Goal: Task Accomplishment & Management: Manage account settings

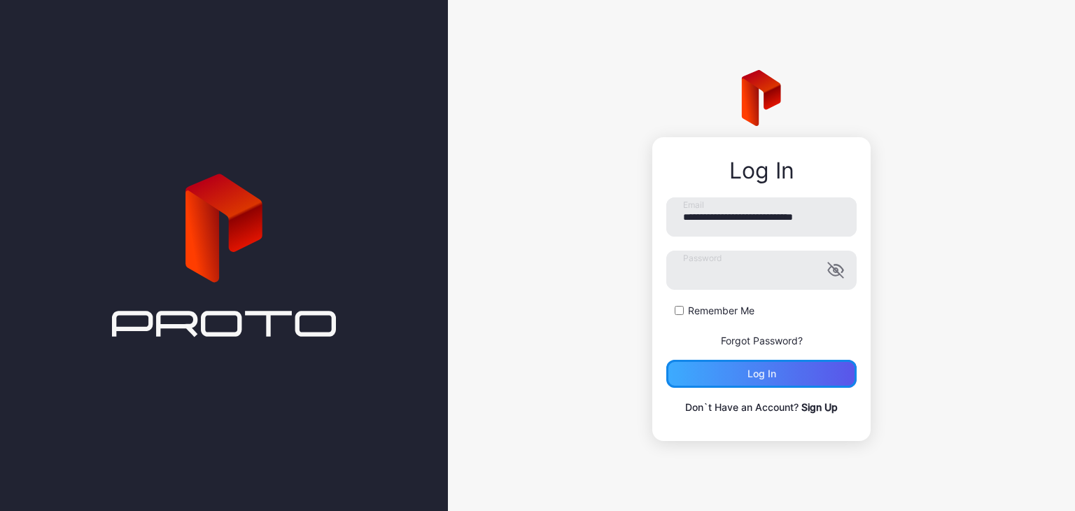
click at [743, 367] on div "Log in" at bounding box center [761, 374] width 190 height 28
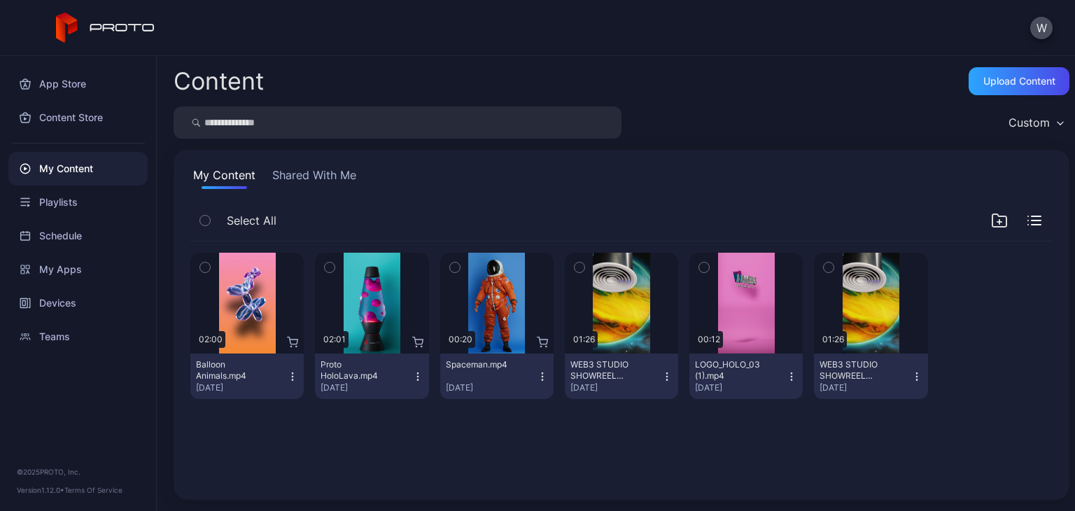
click at [1024, 122] on div "Custom" at bounding box center [1029, 123] width 41 height 14
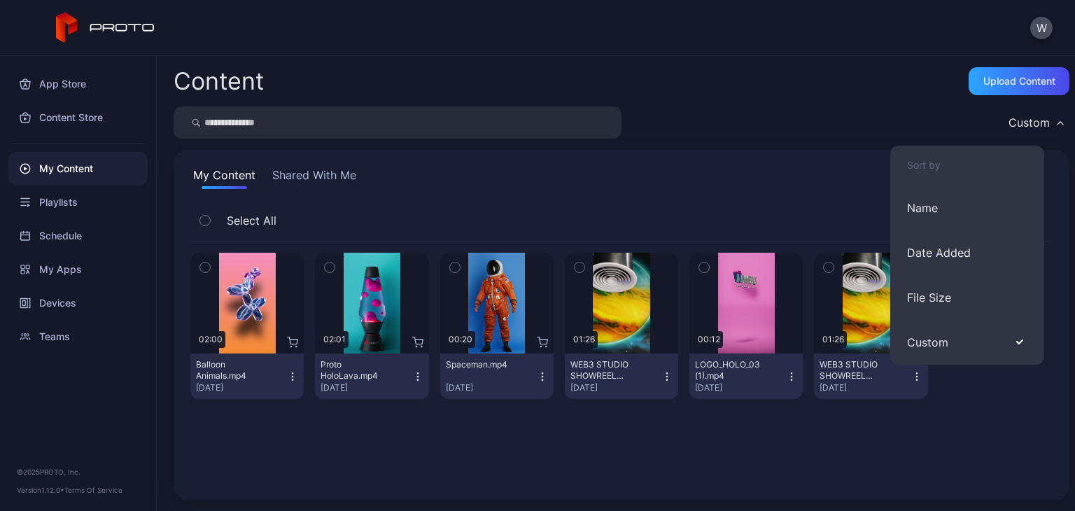
drag, startPoint x: 902, startPoint y: 50, endPoint x: 983, endPoint y: 41, distance: 81.7
click at [903, 50] on div "W" at bounding box center [537, 28] width 1075 height 56
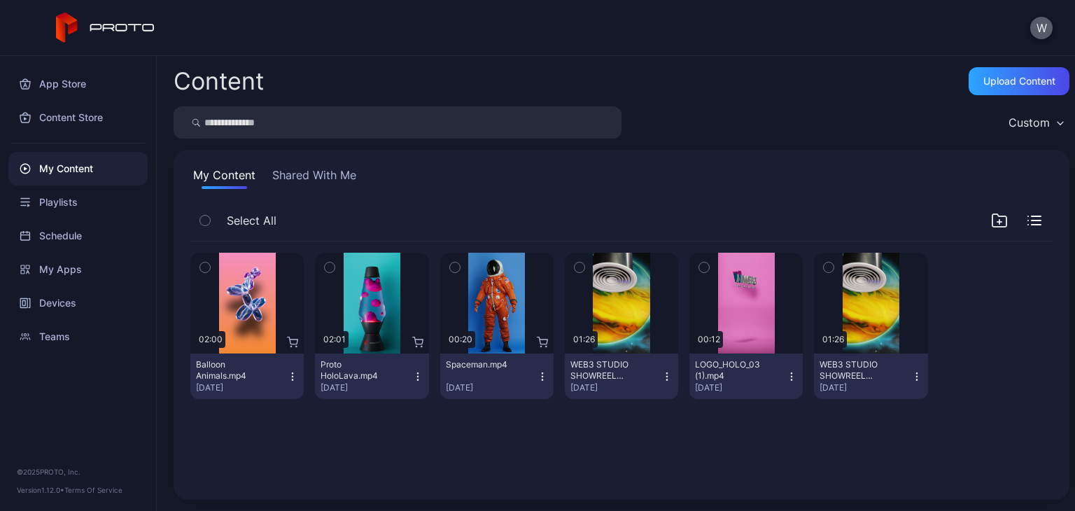
click at [1039, 29] on button "W" at bounding box center [1041, 28] width 22 height 22
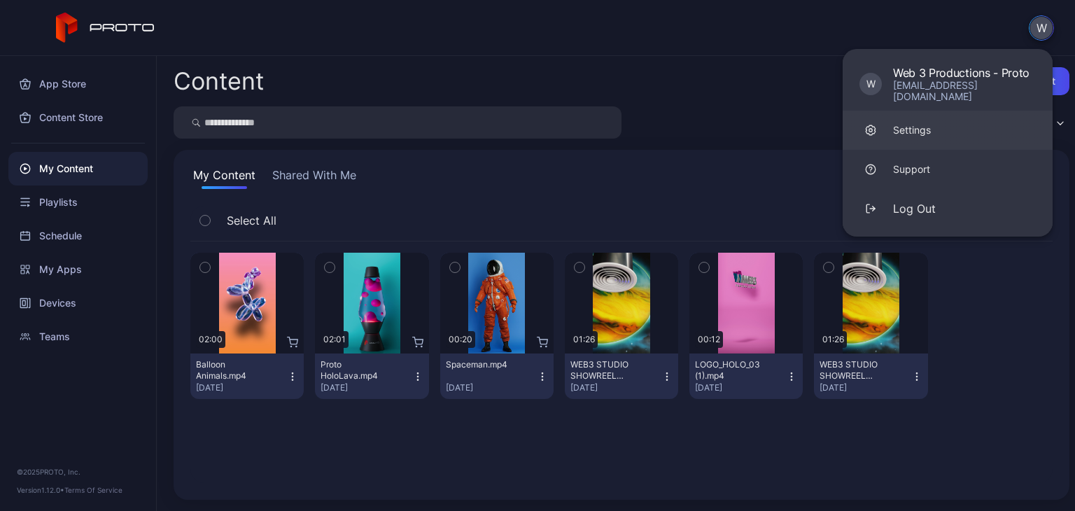
click at [938, 126] on link "Settings" at bounding box center [948, 130] width 210 height 39
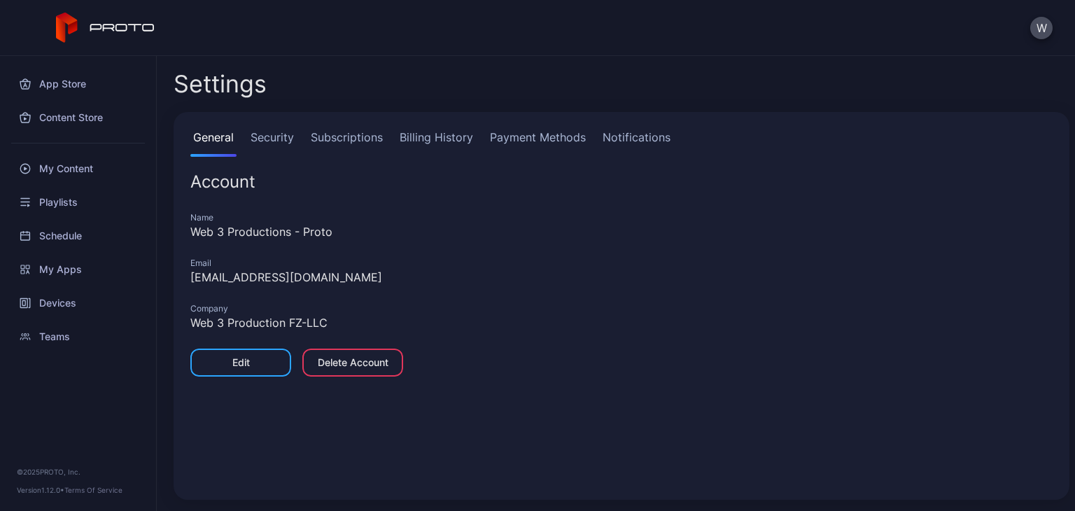
click at [449, 148] on link "Billing History" at bounding box center [436, 143] width 79 height 28
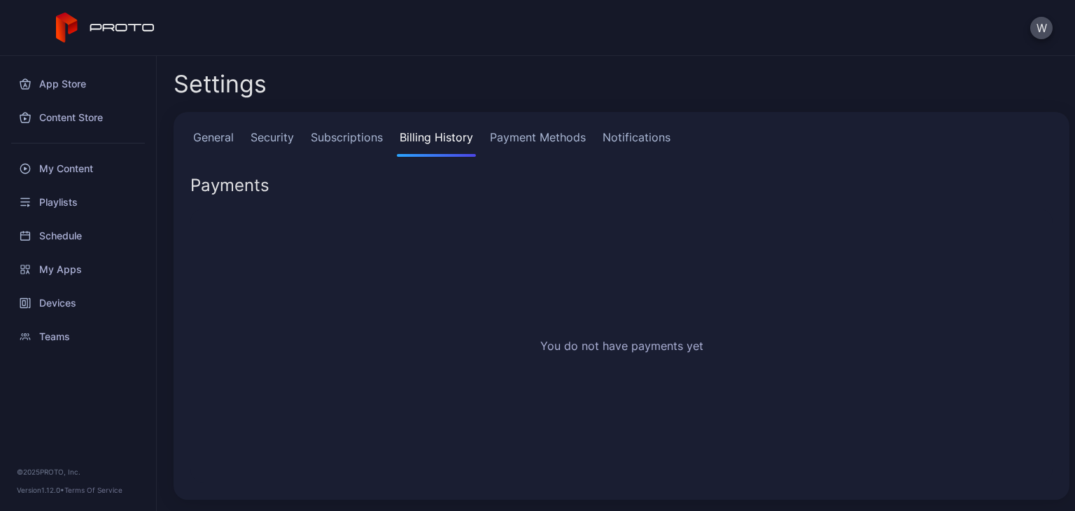
click at [530, 132] on link "Payment Methods" at bounding box center [538, 143] width 102 height 28
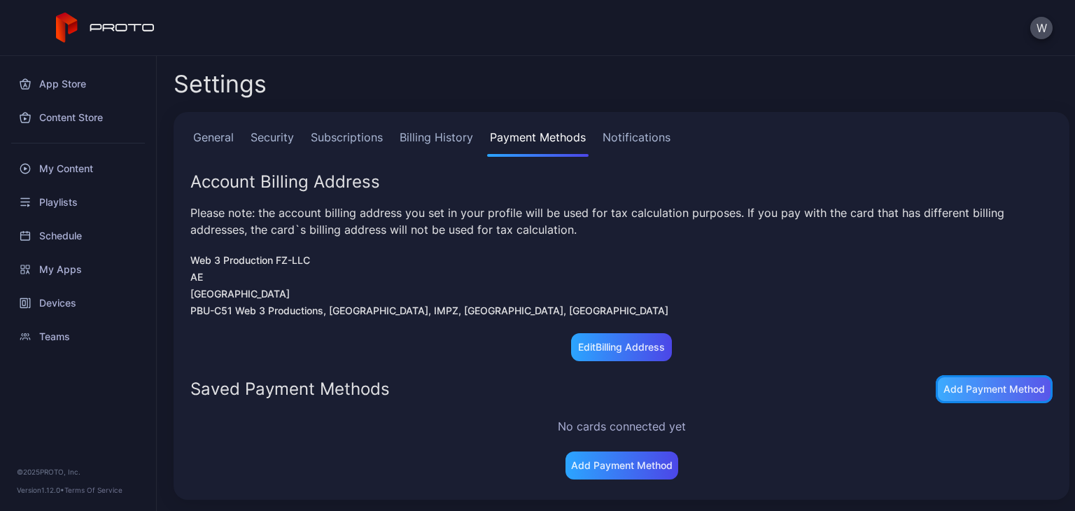
click at [991, 398] on div "Add Payment Method" at bounding box center [994, 389] width 117 height 28
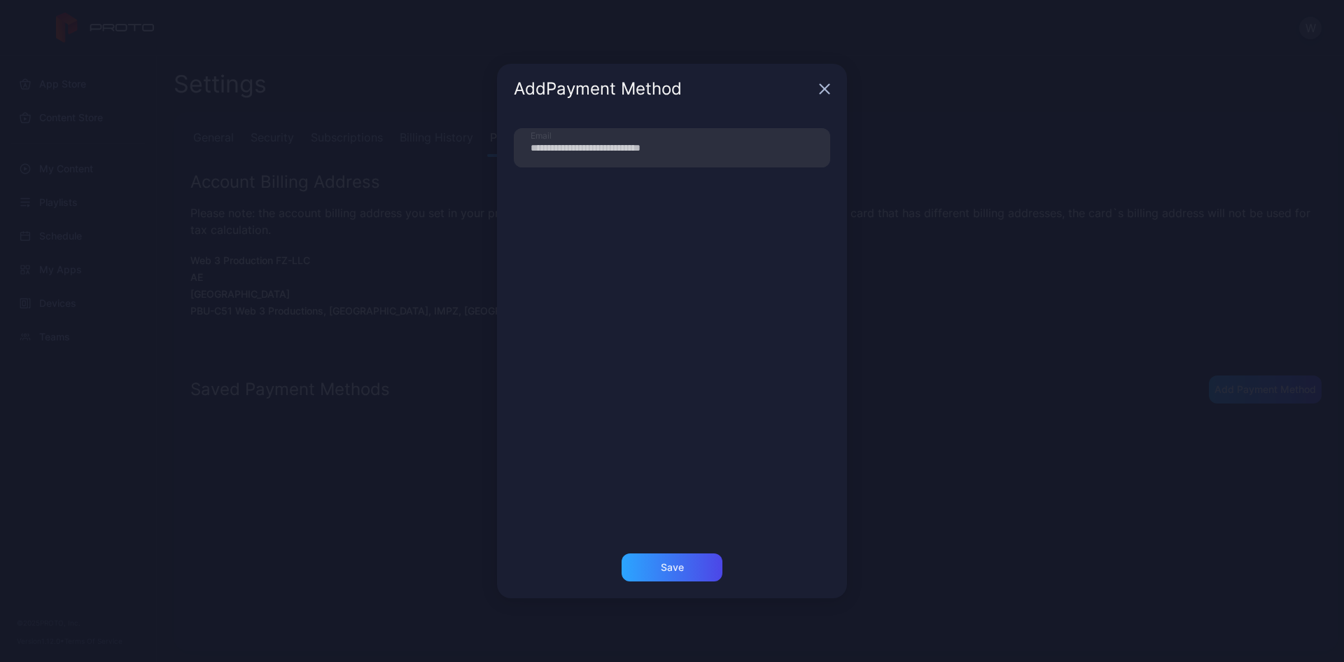
click at [818, 84] on div "Add Payment Method" at bounding box center [672, 89] width 350 height 50
click at [822, 86] on icon "button" at bounding box center [824, 89] width 9 height 9
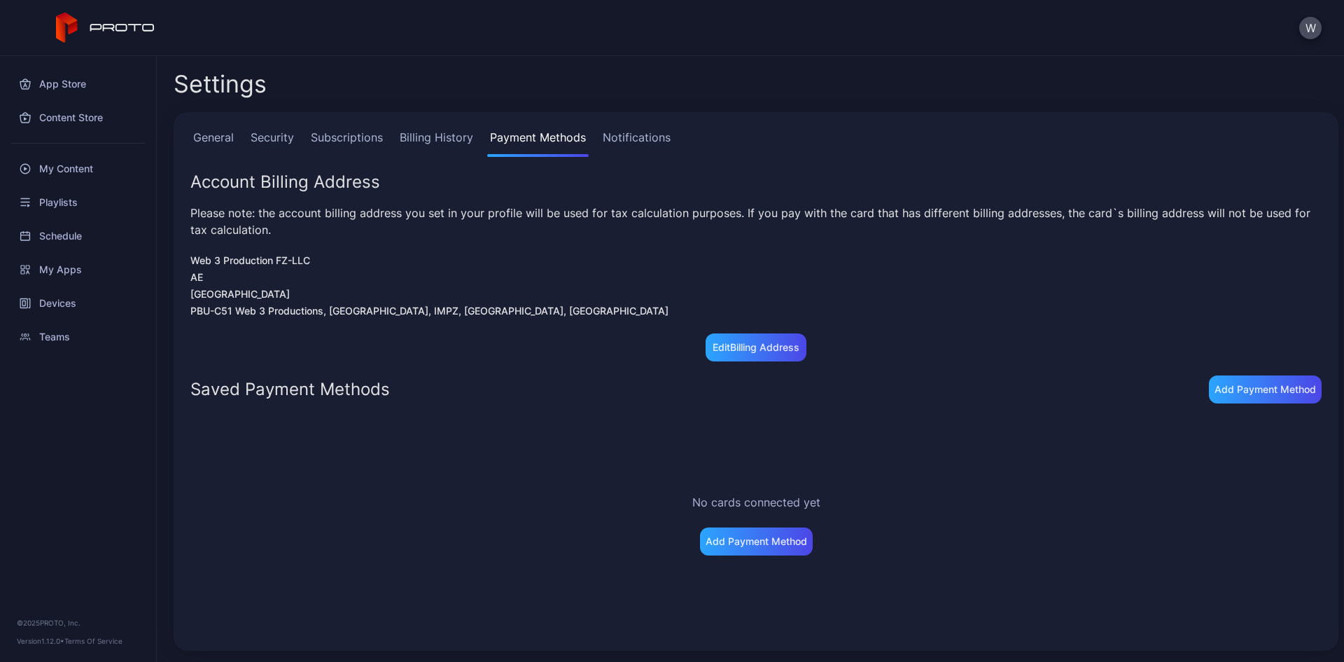
click at [339, 130] on link "Subscriptions" at bounding box center [347, 143] width 78 height 28
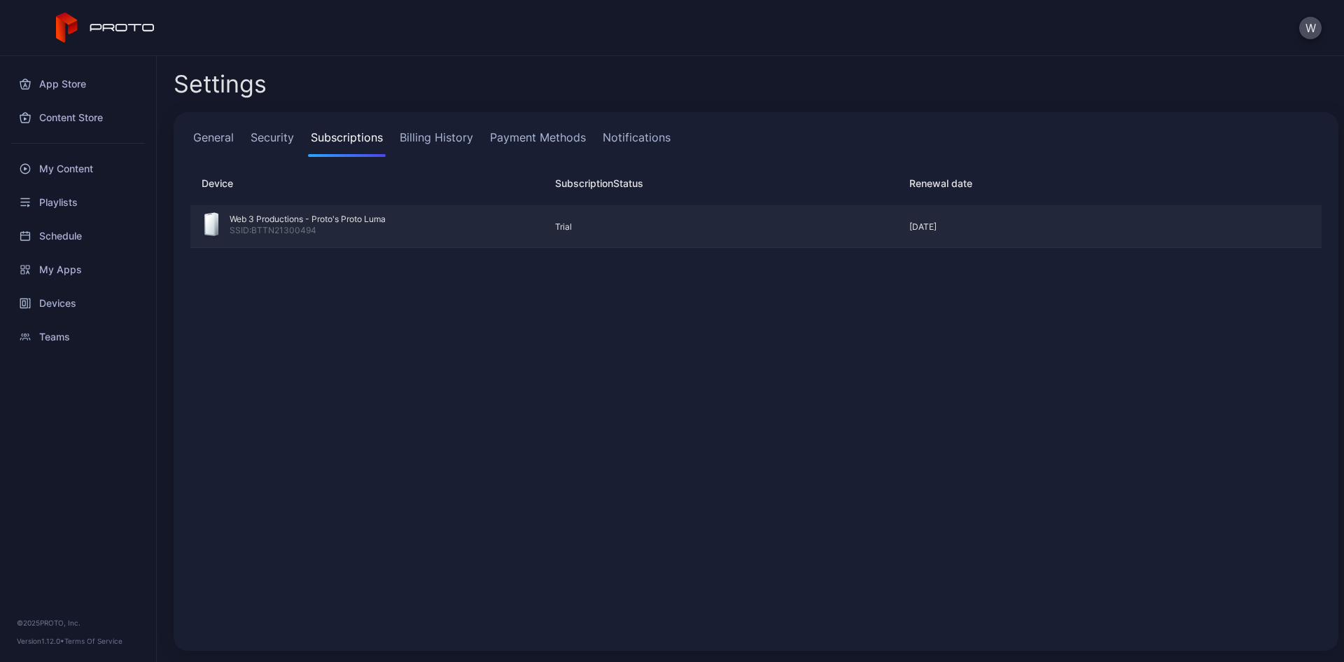
click at [319, 224] on div "Web 3 Productions - Proto's Proto Luma" at bounding box center [308, 219] width 156 height 11
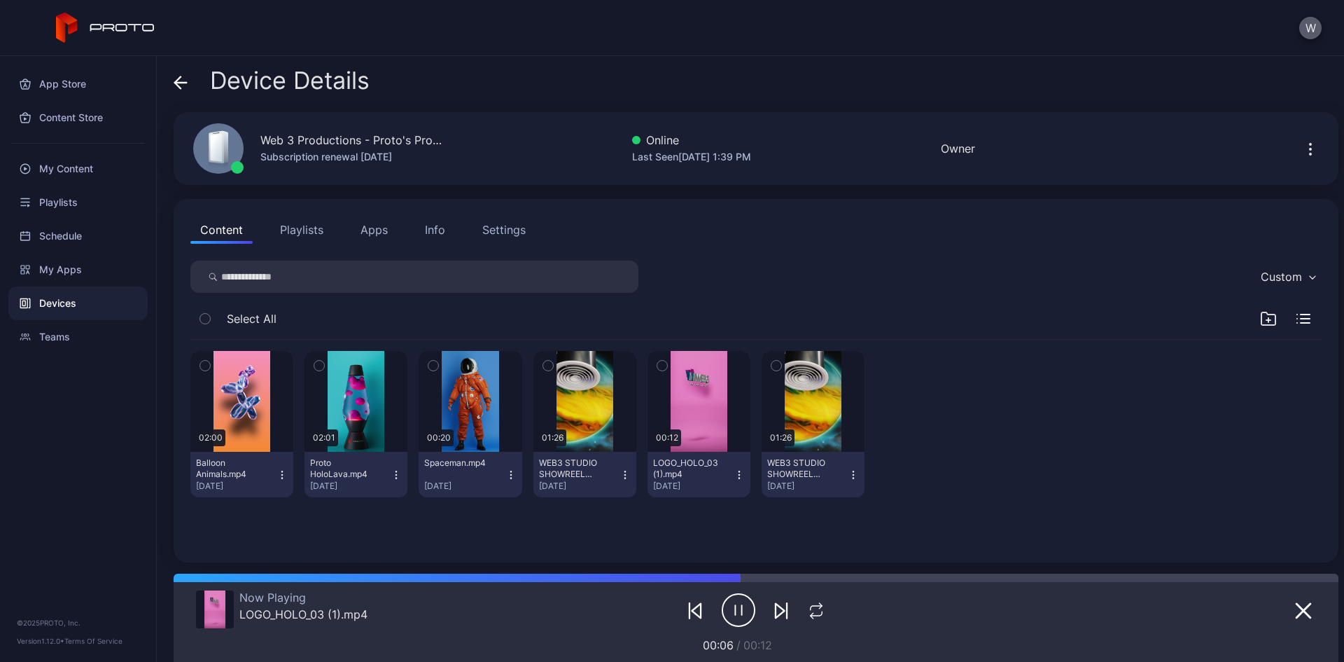
click at [1075, 29] on button "W" at bounding box center [1310, 28] width 22 height 22
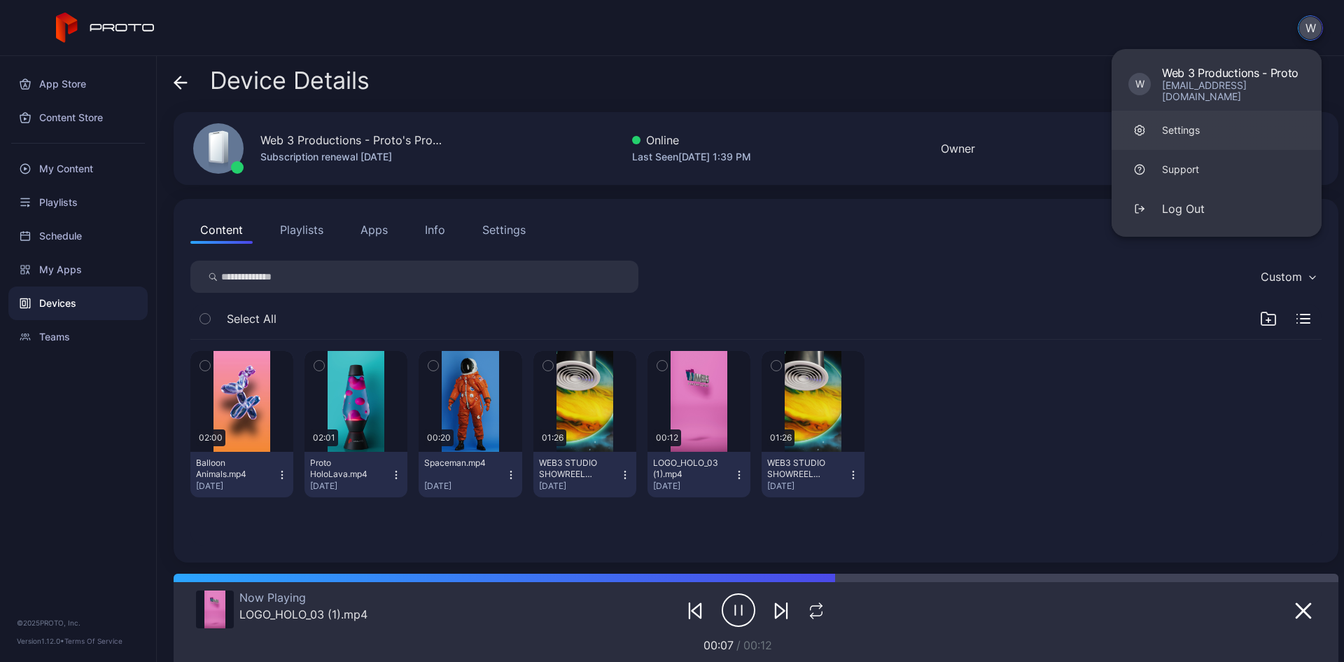
click at [1075, 123] on div "Settings" at bounding box center [1181, 130] width 38 height 14
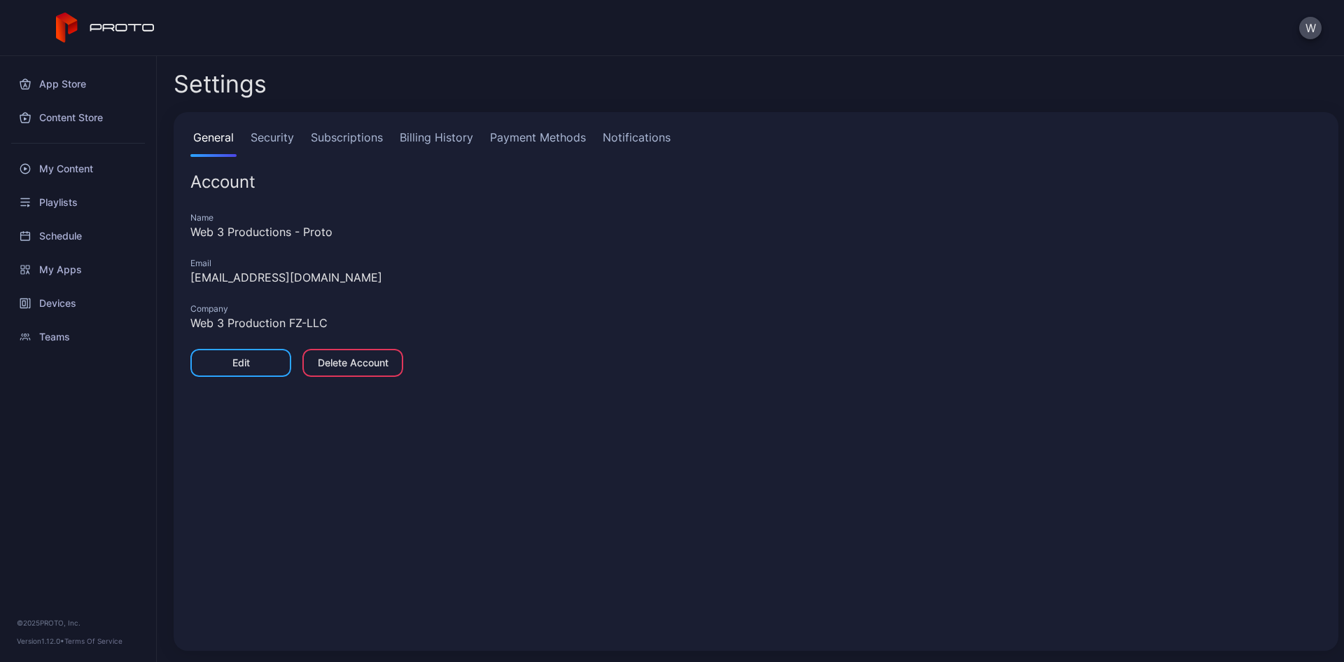
click at [577, 145] on link "Payment Methods" at bounding box center [538, 143] width 102 height 28
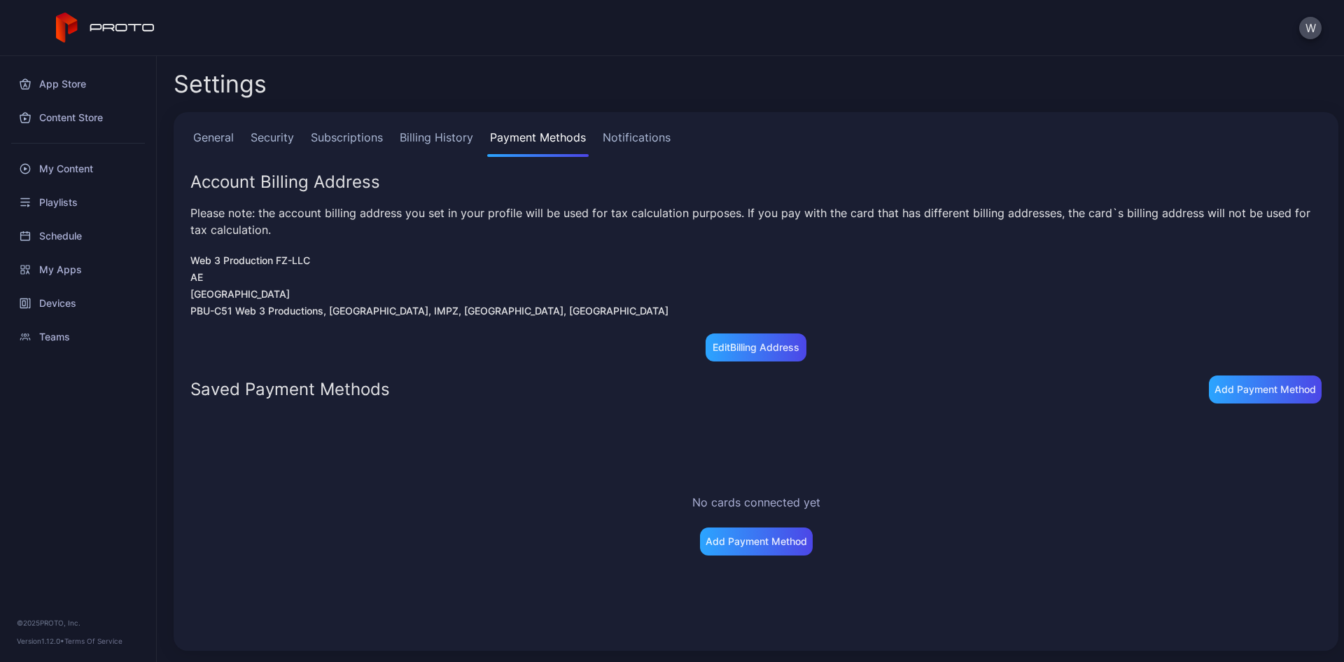
click at [208, 141] on link "General" at bounding box center [213, 143] width 46 height 28
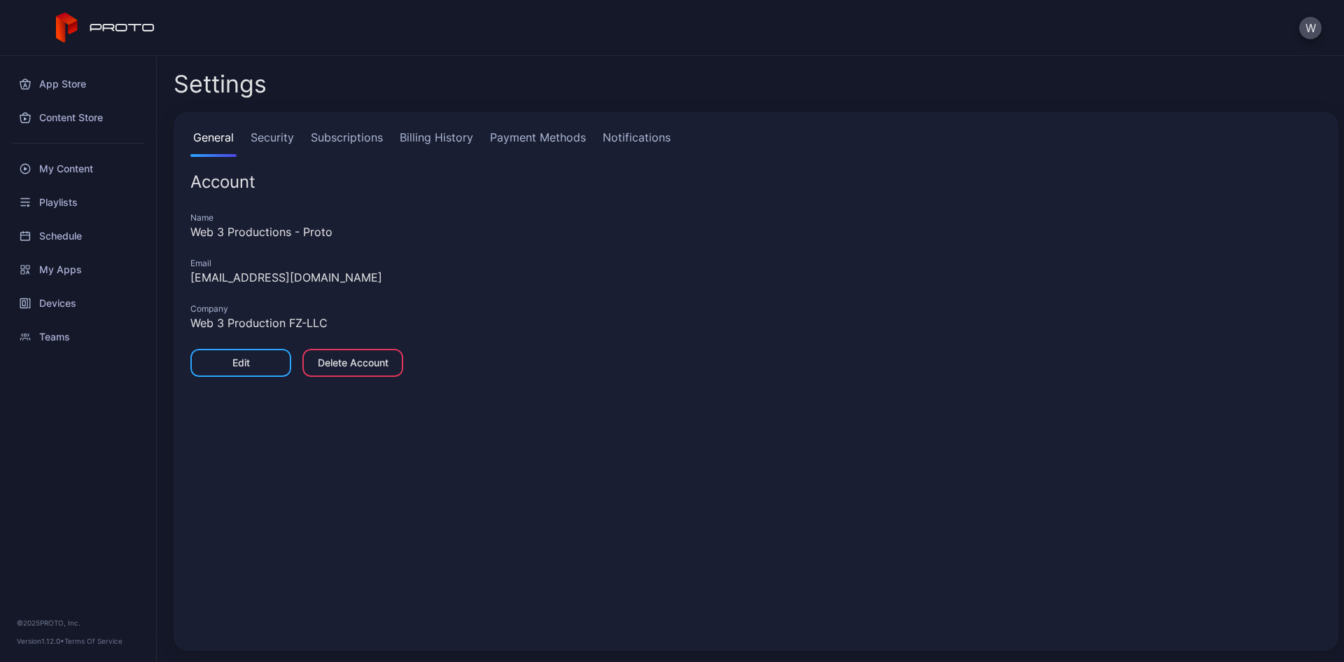
click at [268, 139] on link "Security" at bounding box center [272, 143] width 49 height 28
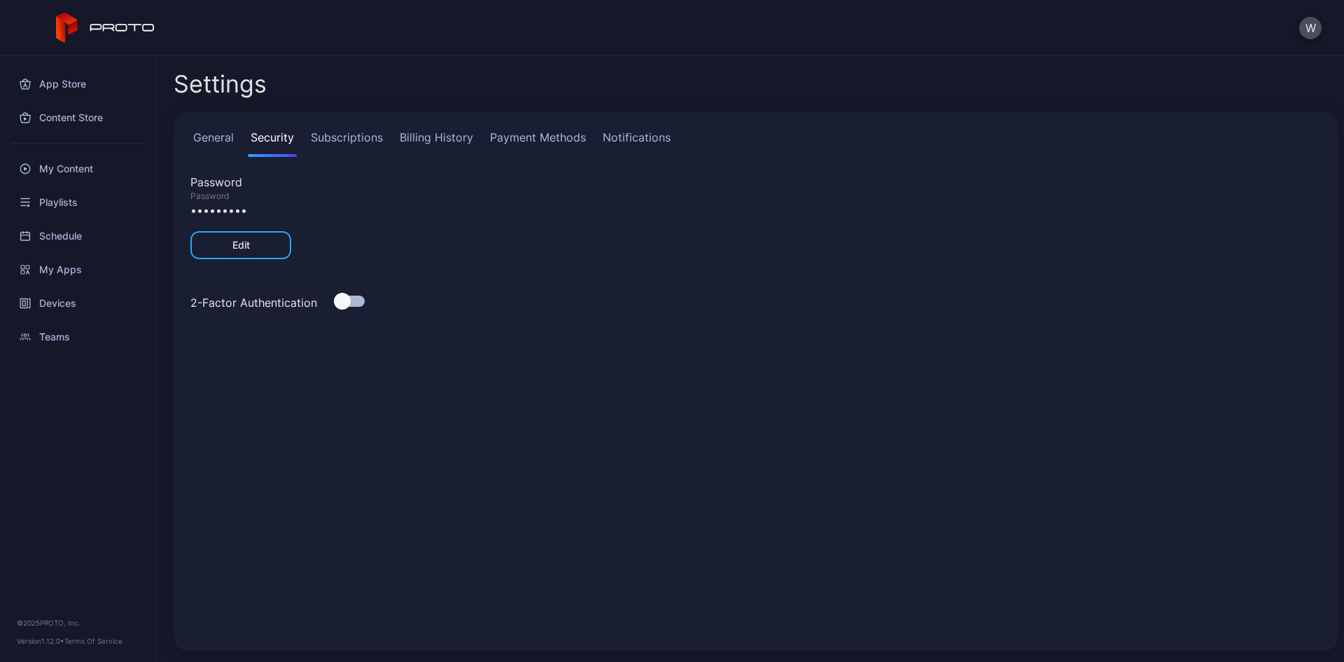
click at [333, 134] on link "Subscriptions" at bounding box center [347, 143] width 78 height 28
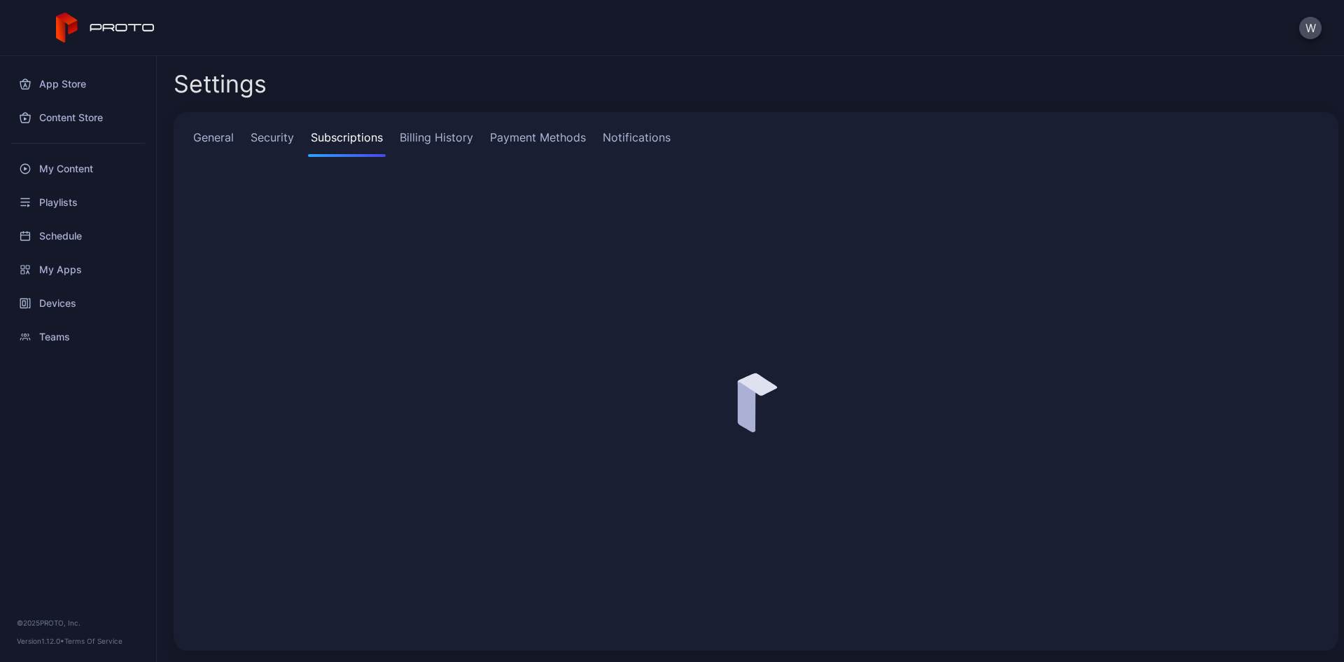
click at [421, 130] on link "Billing History" at bounding box center [436, 143] width 79 height 28
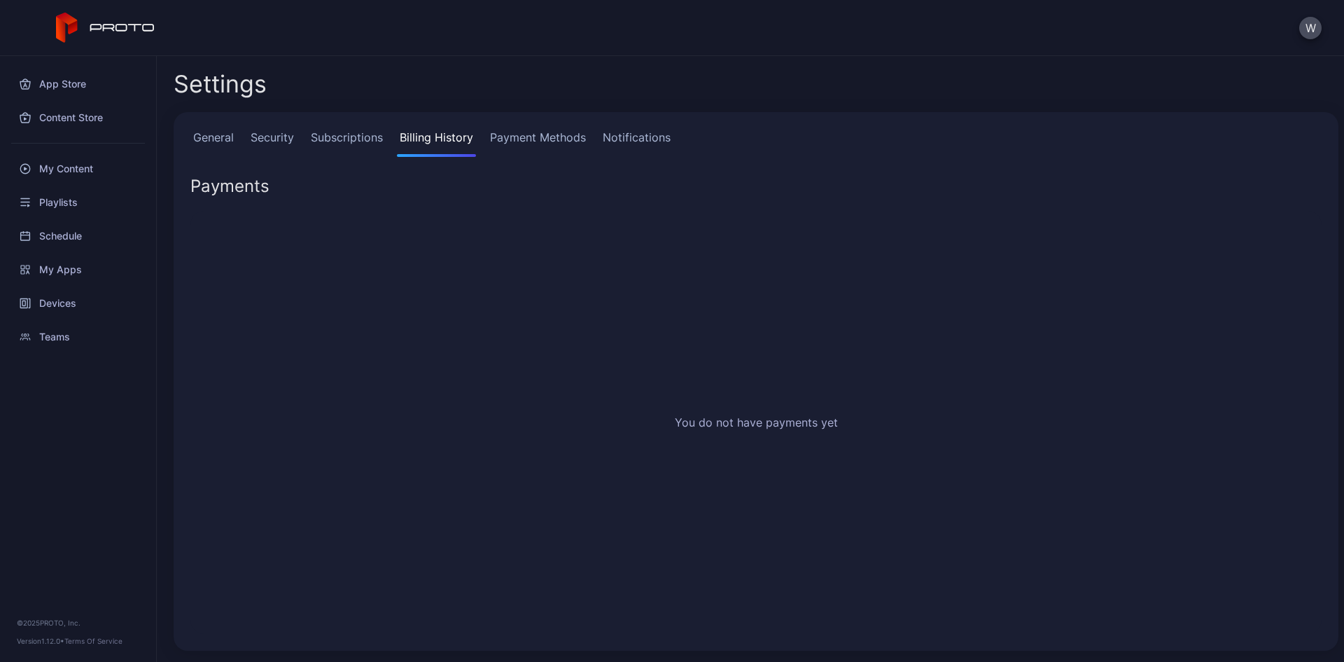
click at [508, 130] on link "Payment Methods" at bounding box center [538, 143] width 102 height 28
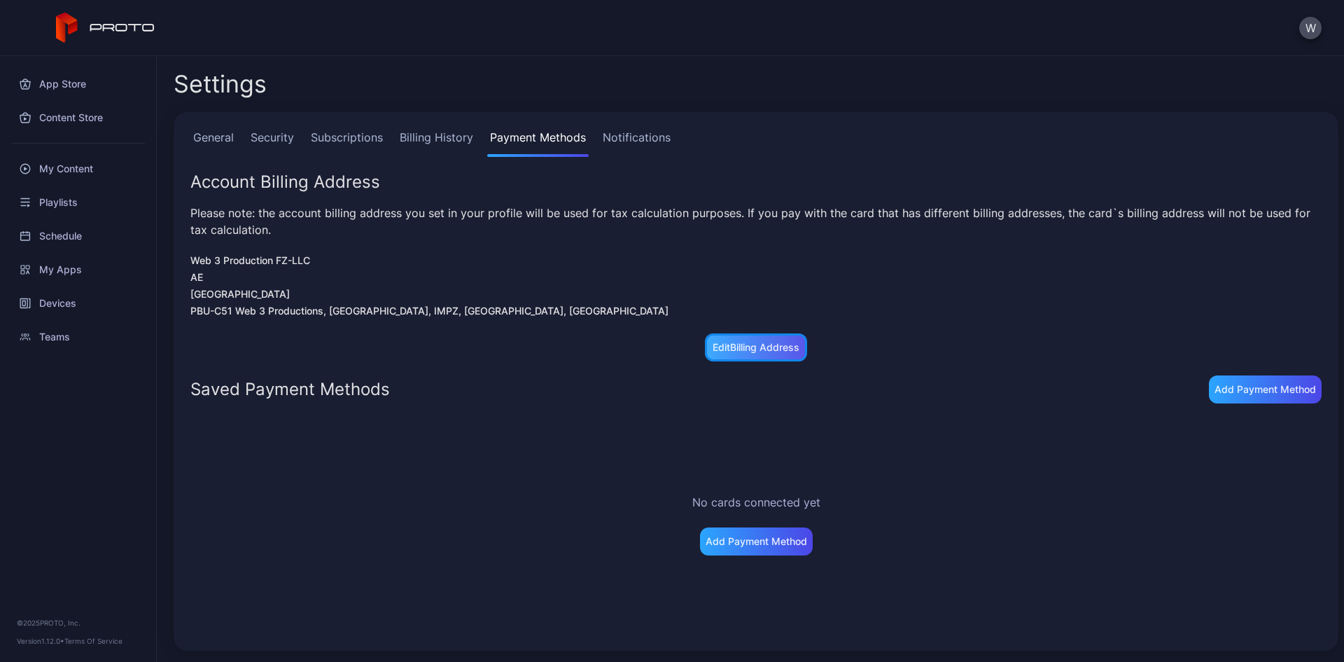
click at [757, 354] on div "Edit Billing Address" at bounding box center [756, 347] width 102 height 28
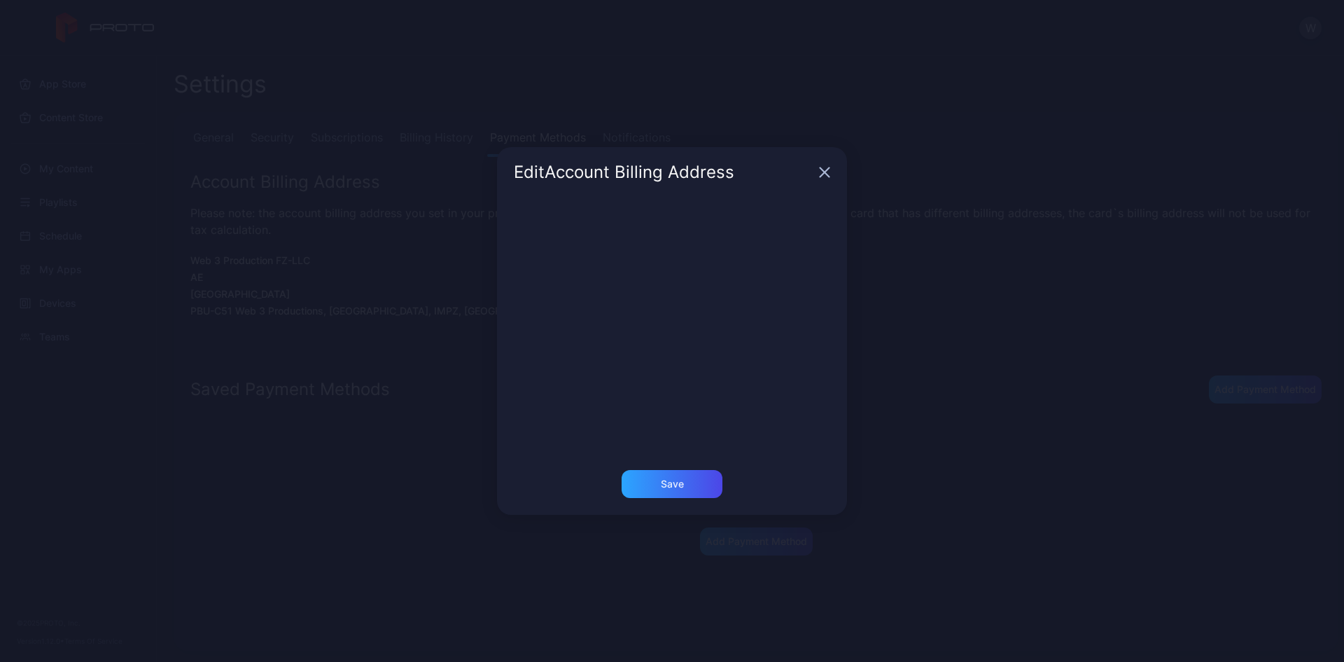
click at [823, 167] on icon "button" at bounding box center [824, 172] width 11 height 11
